Goal: Find specific page/section: Find specific page/section

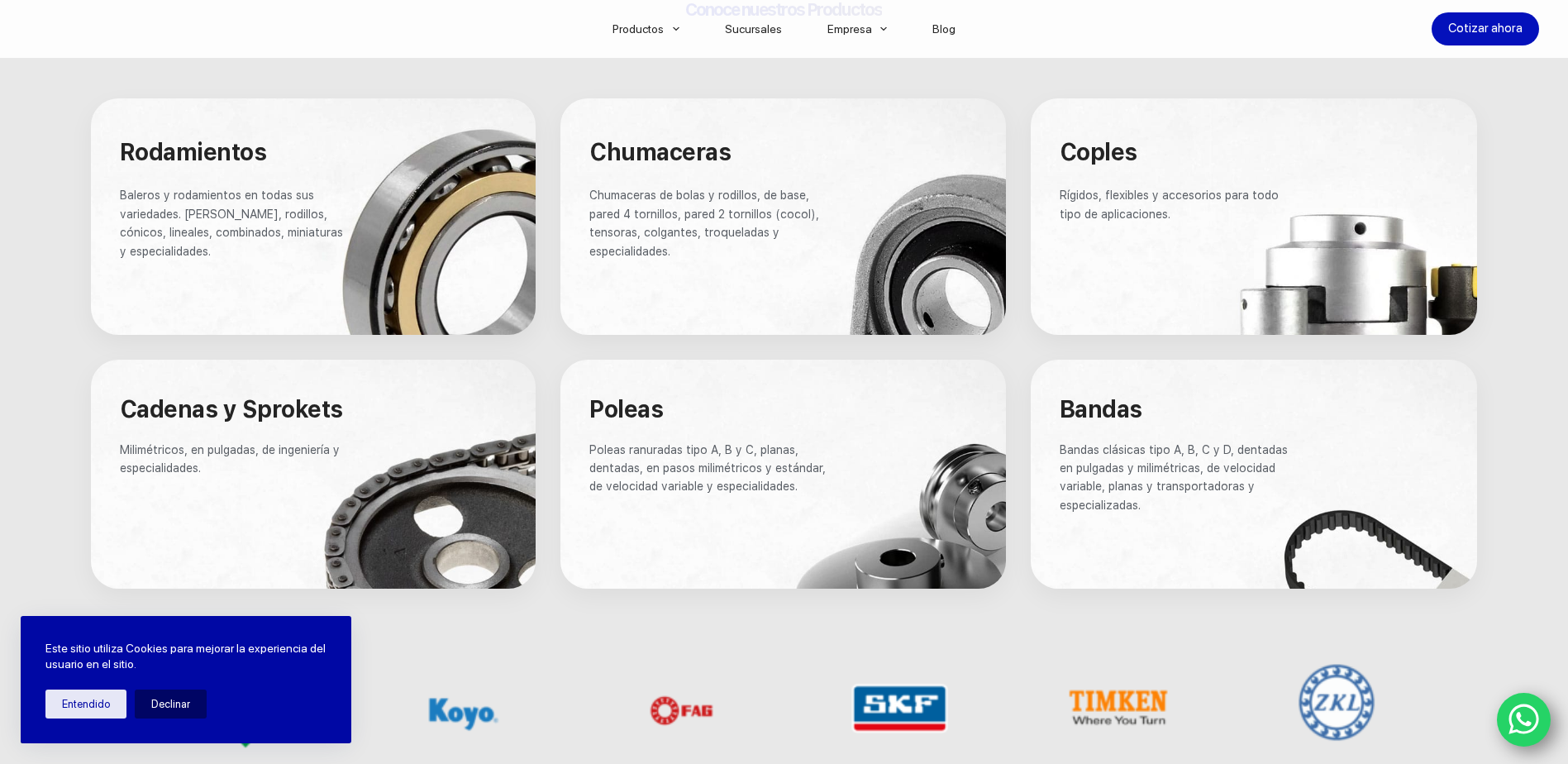
scroll to position [661, 0]
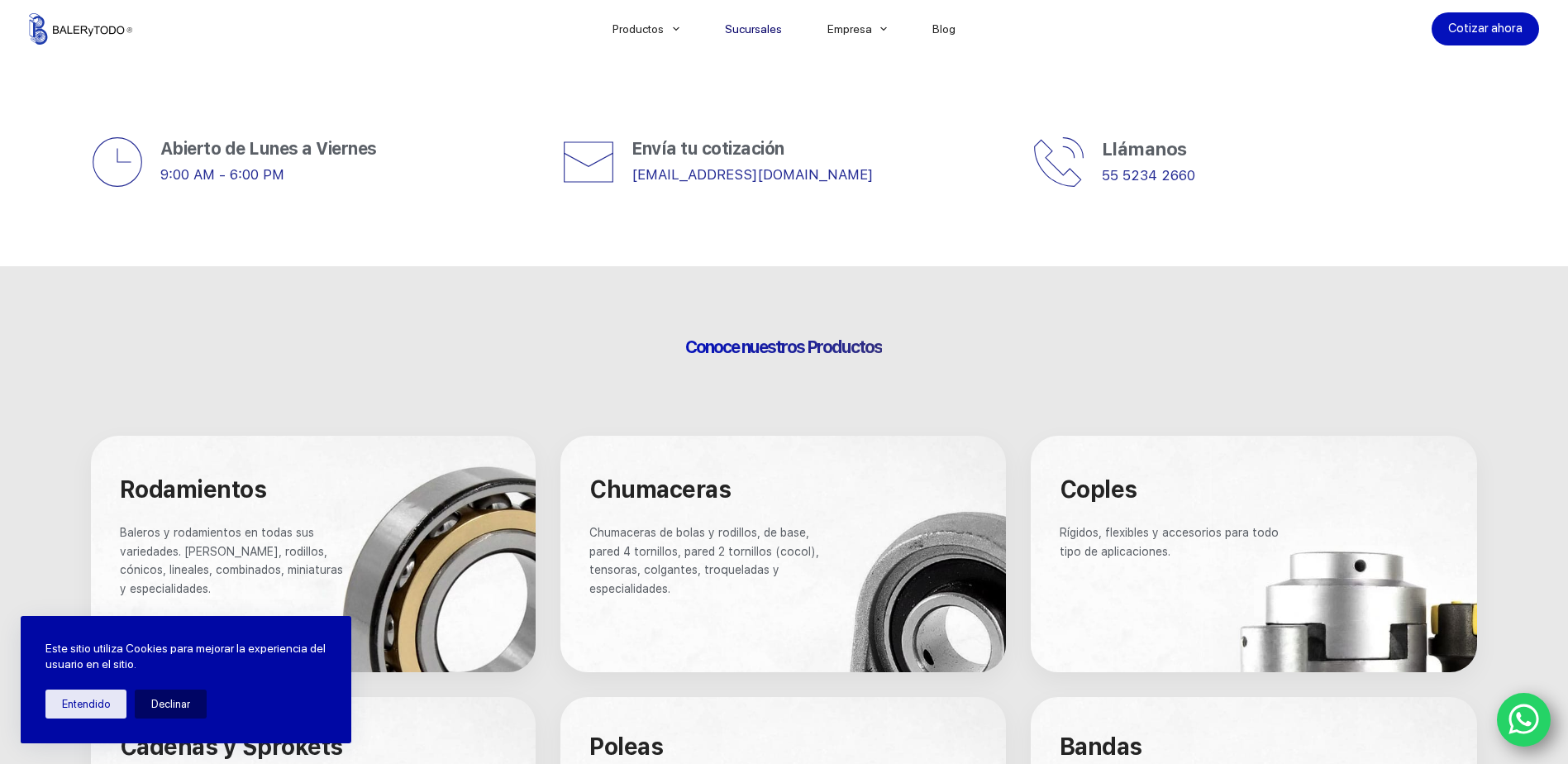
click at [766, 29] on link "Sucursales" at bounding box center [752, 29] width 103 height 0
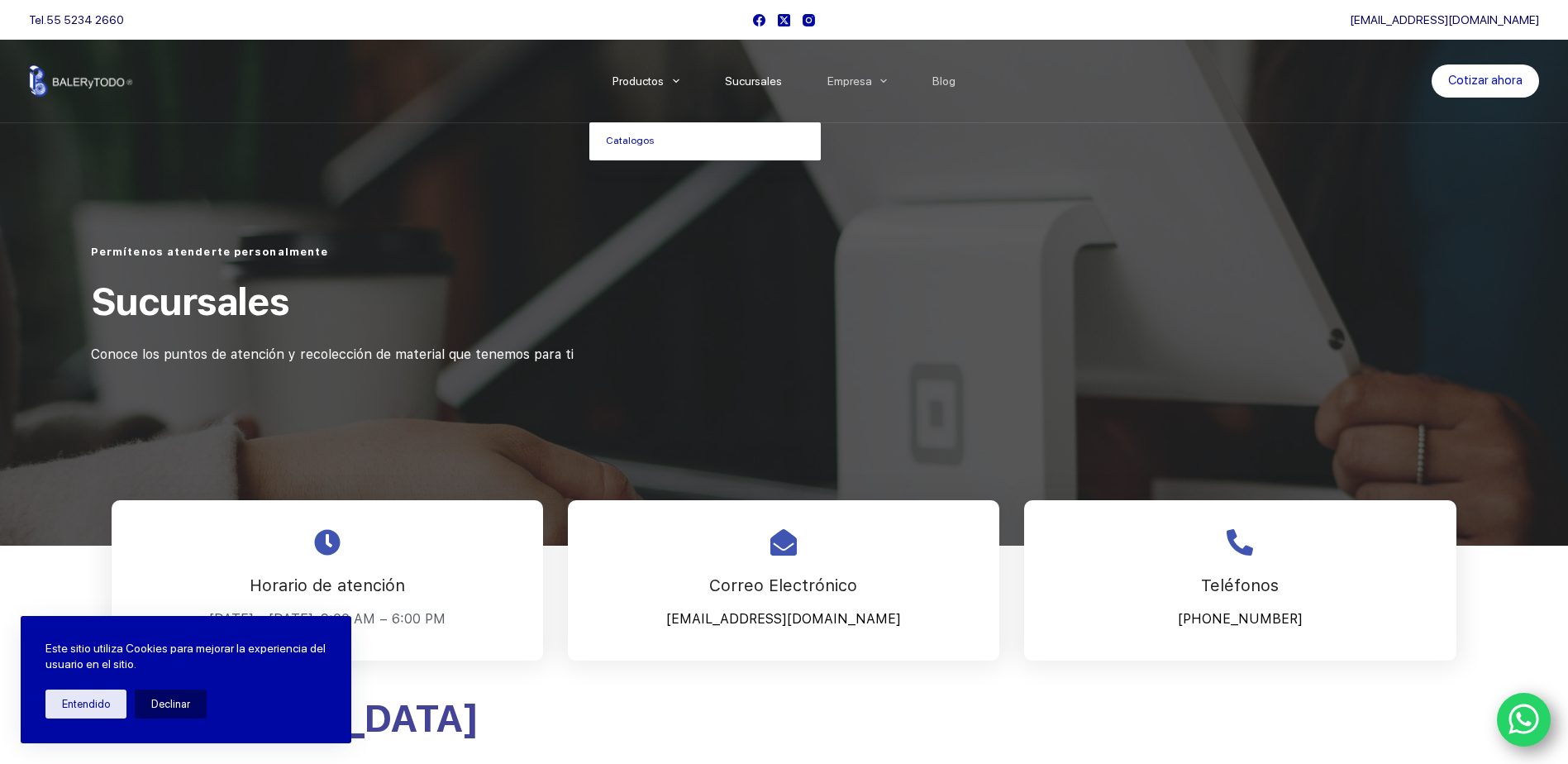
click at [653, 81] on link "Productos" at bounding box center [645, 81] width 113 height 0
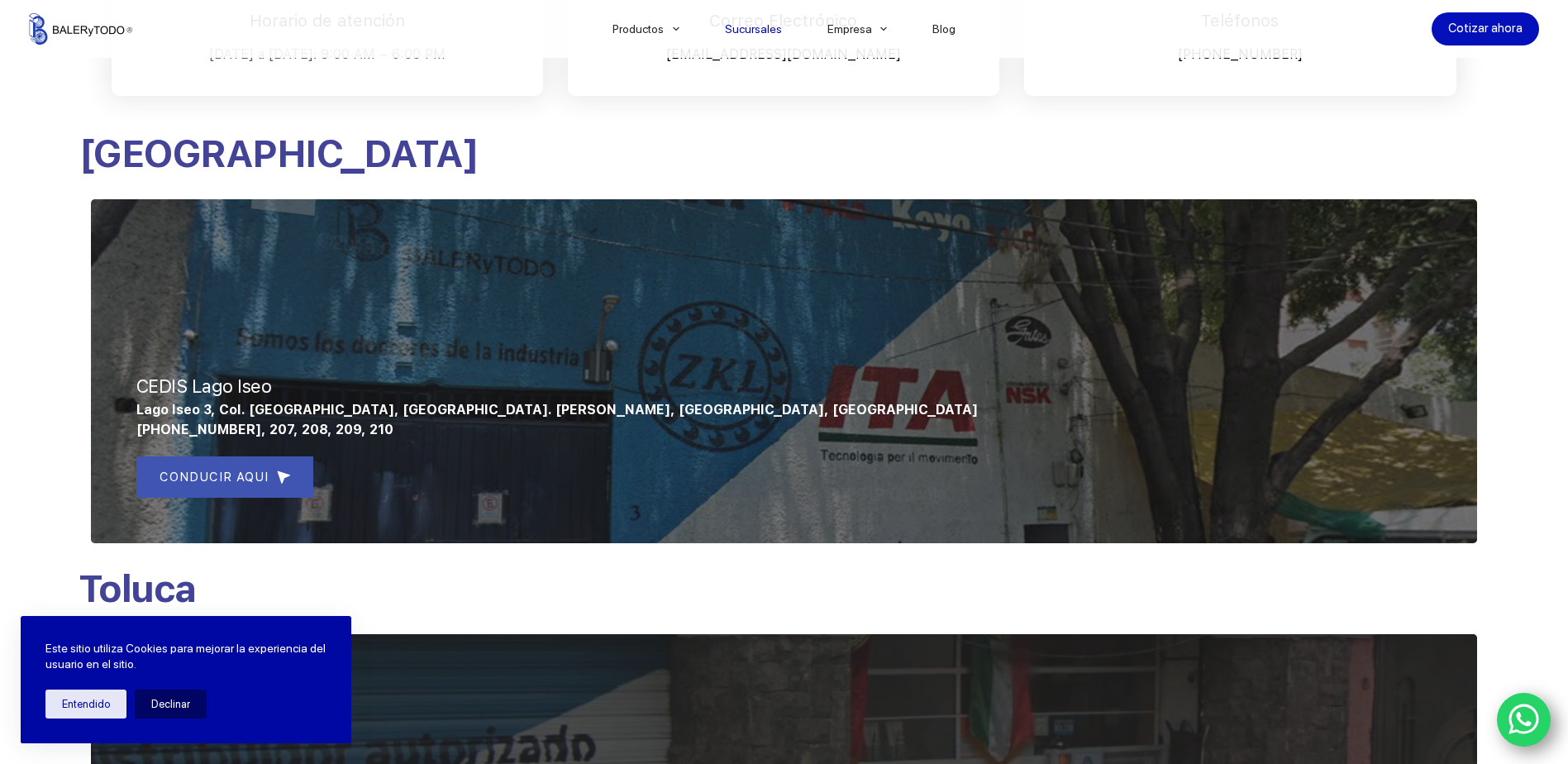
scroll to position [248, 0]
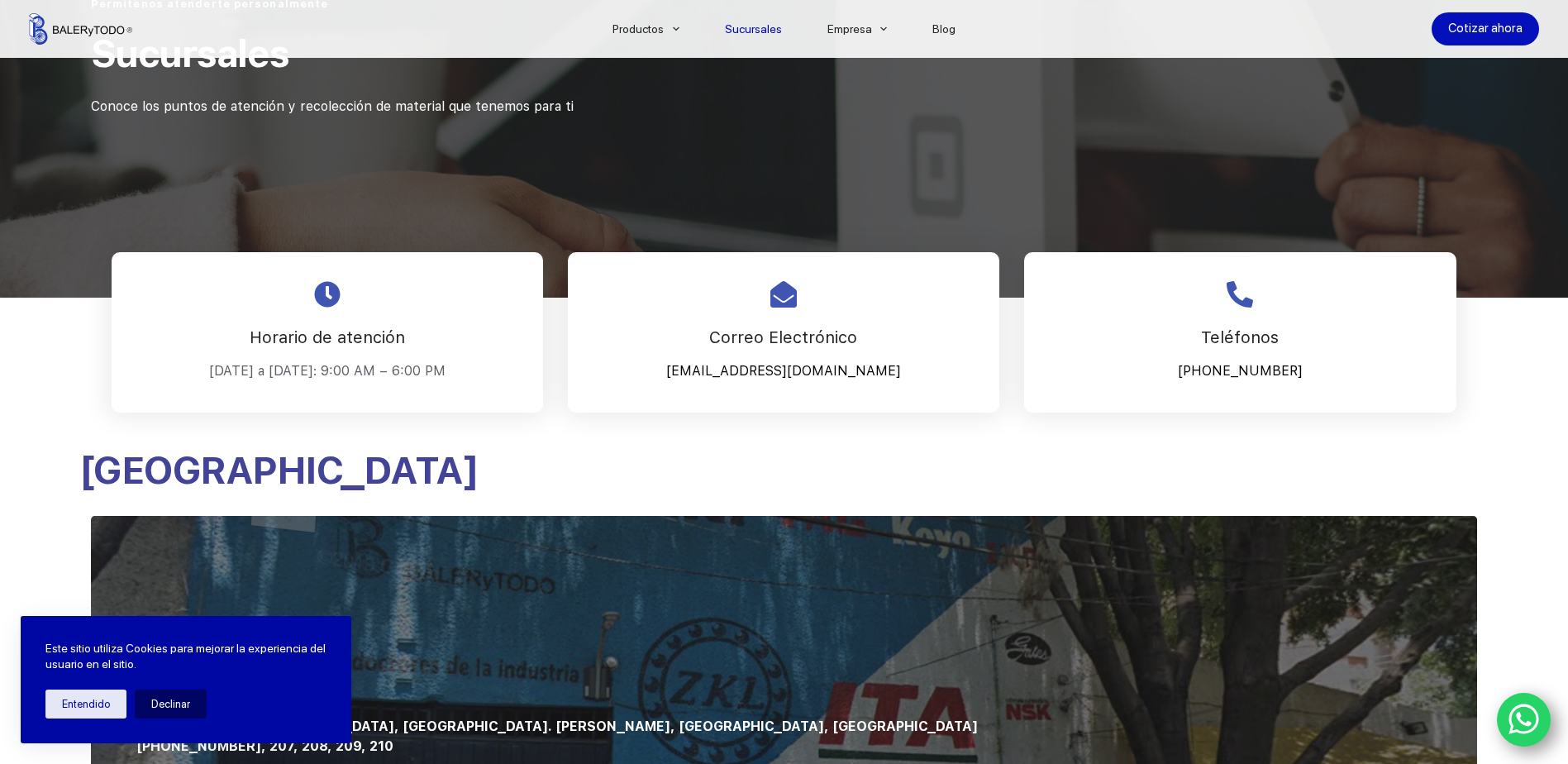
click at [1526, 711] on icon "WhatsApp" at bounding box center [1523, 718] width 31 height 35
